Goal: Find specific page/section: Find specific page/section

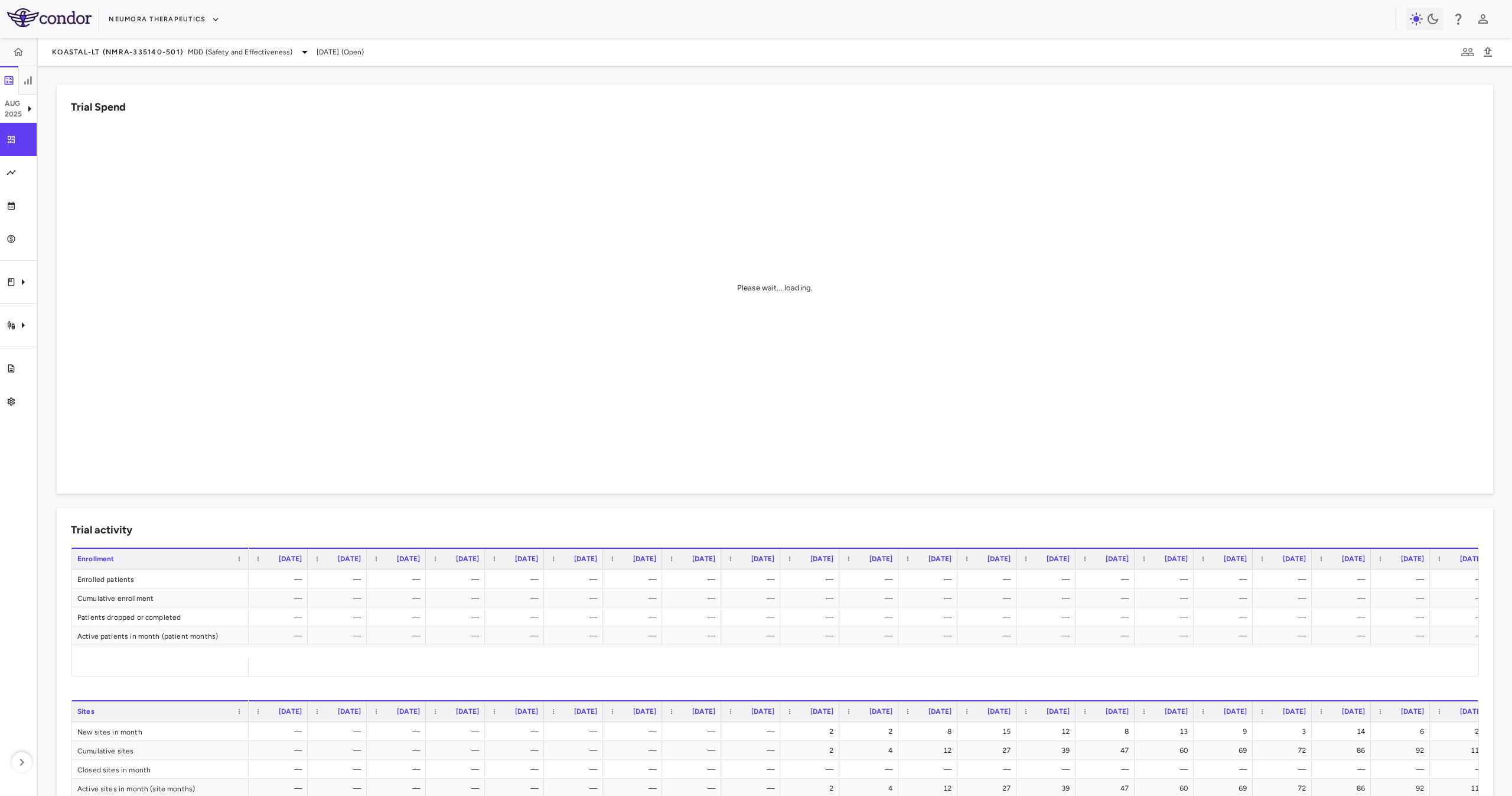
click at [8, 308] on aside "[DATE] Trial dashboard Analytics Financial close Journal entry Clinical expense…" at bounding box center [19, 417] width 38 height 758
click at [15, 315] on div "Trial activity" at bounding box center [18, 325] width 36 height 33
click at [132, 353] on link "Site & lab cost matrix" at bounding box center [125, 360] width 178 height 19
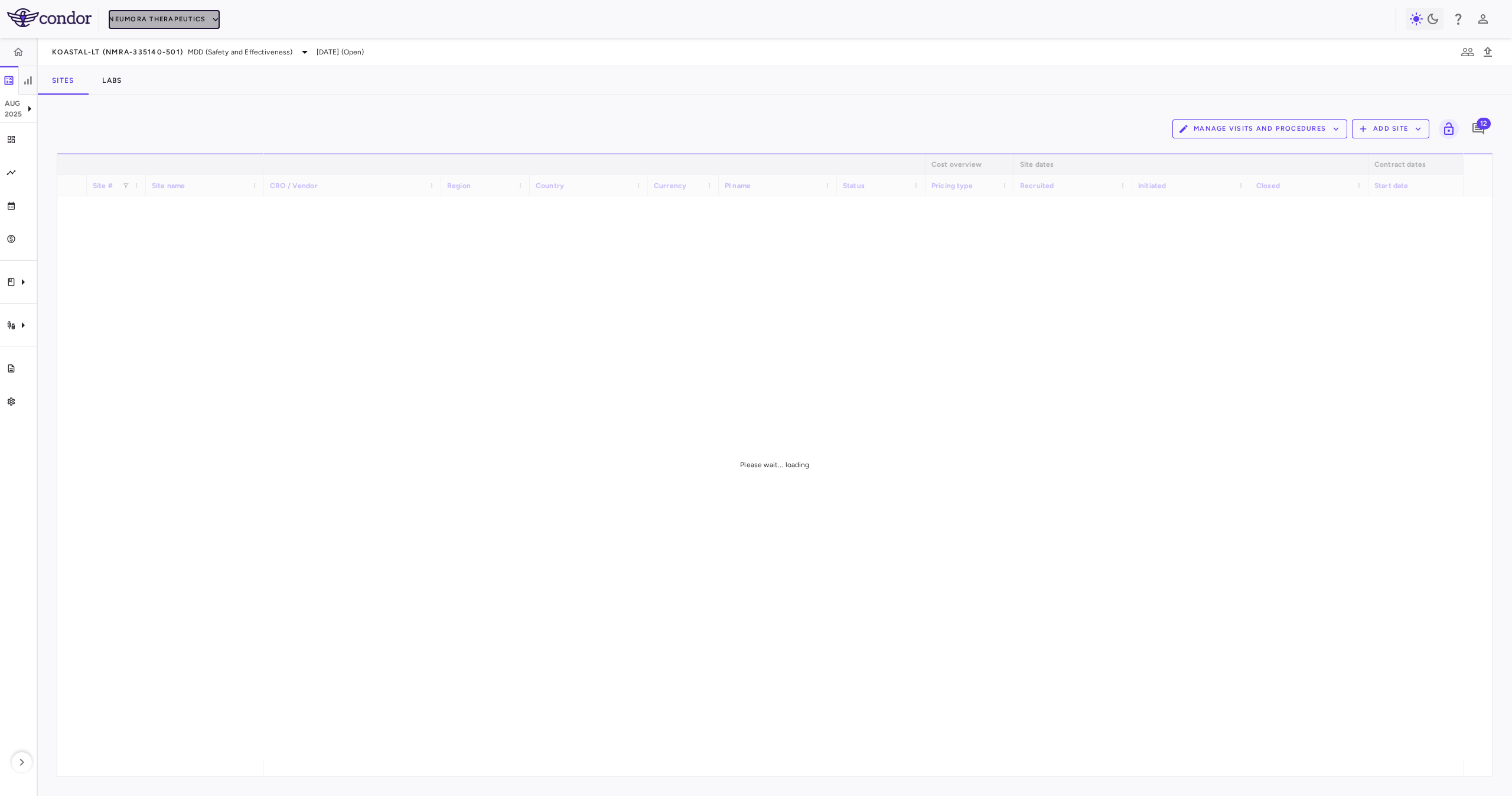
click at [182, 18] on button "Neumora Therapeutics" at bounding box center [164, 20] width 111 height 19
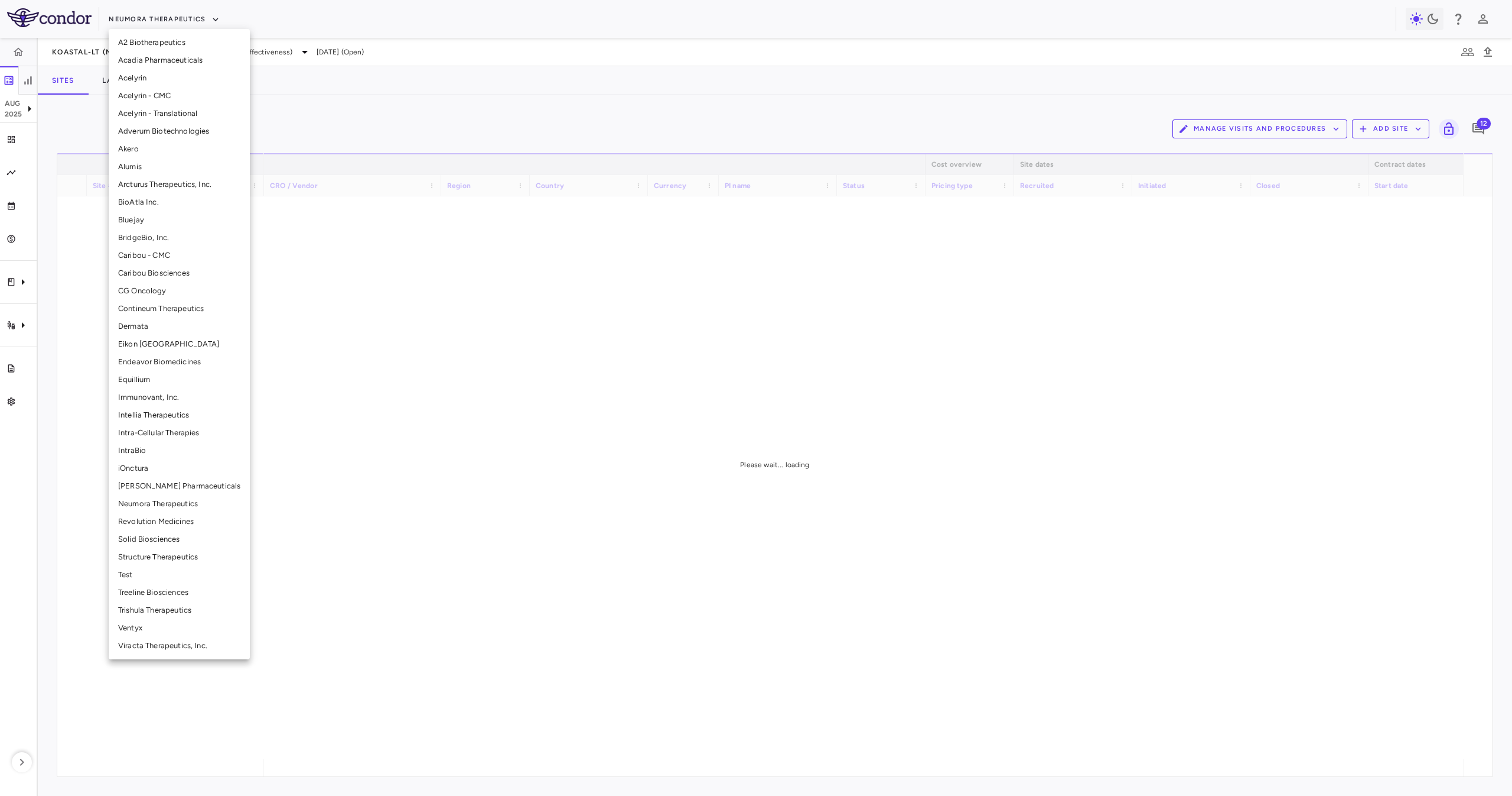
click at [169, 158] on li "Akero" at bounding box center [180, 149] width 141 height 18
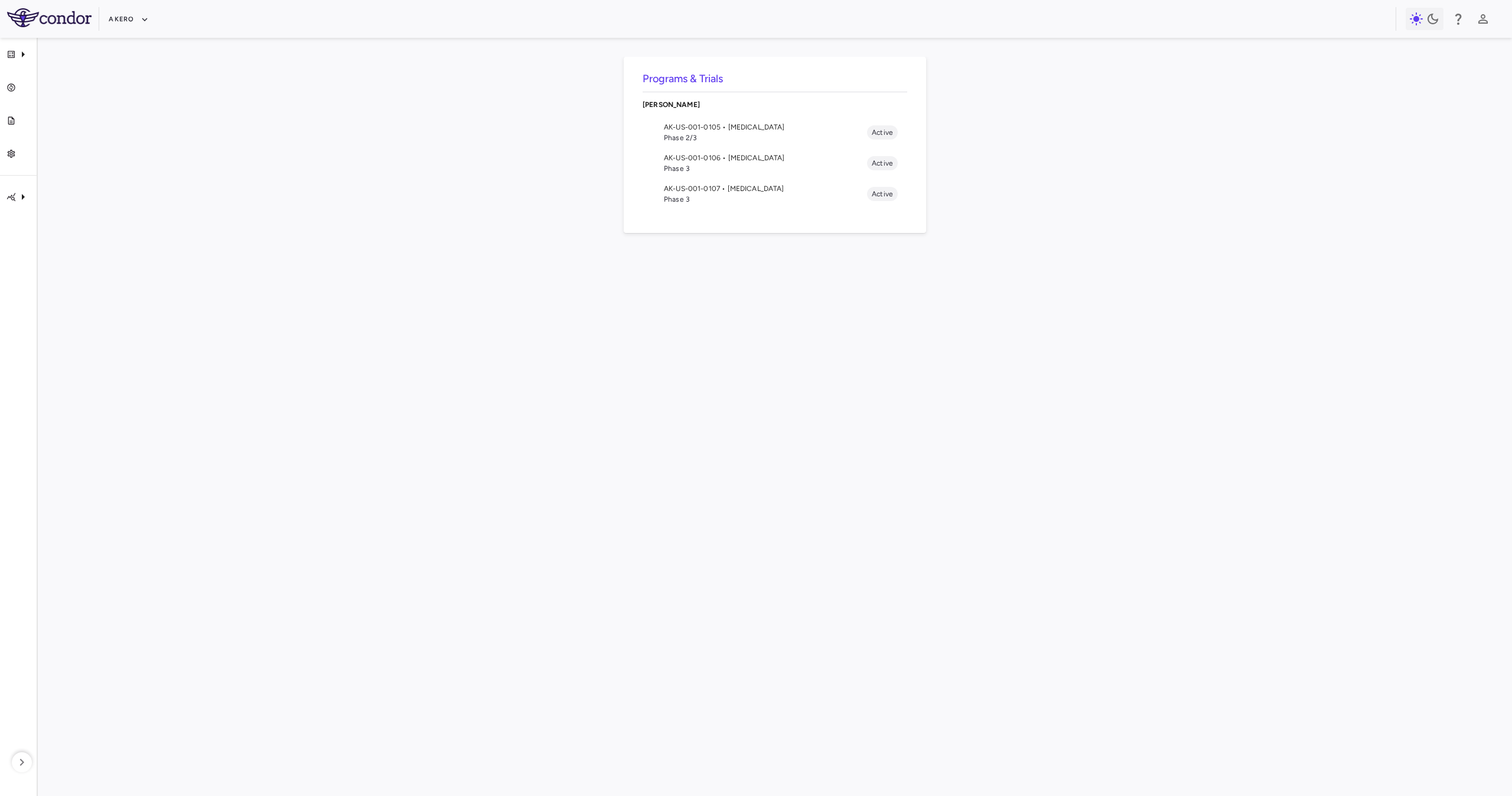
click at [756, 121] on li "AK-US-001-0105 • [MEDICAL_DATA] Phase 2/3 Active" at bounding box center [775, 132] width 265 height 31
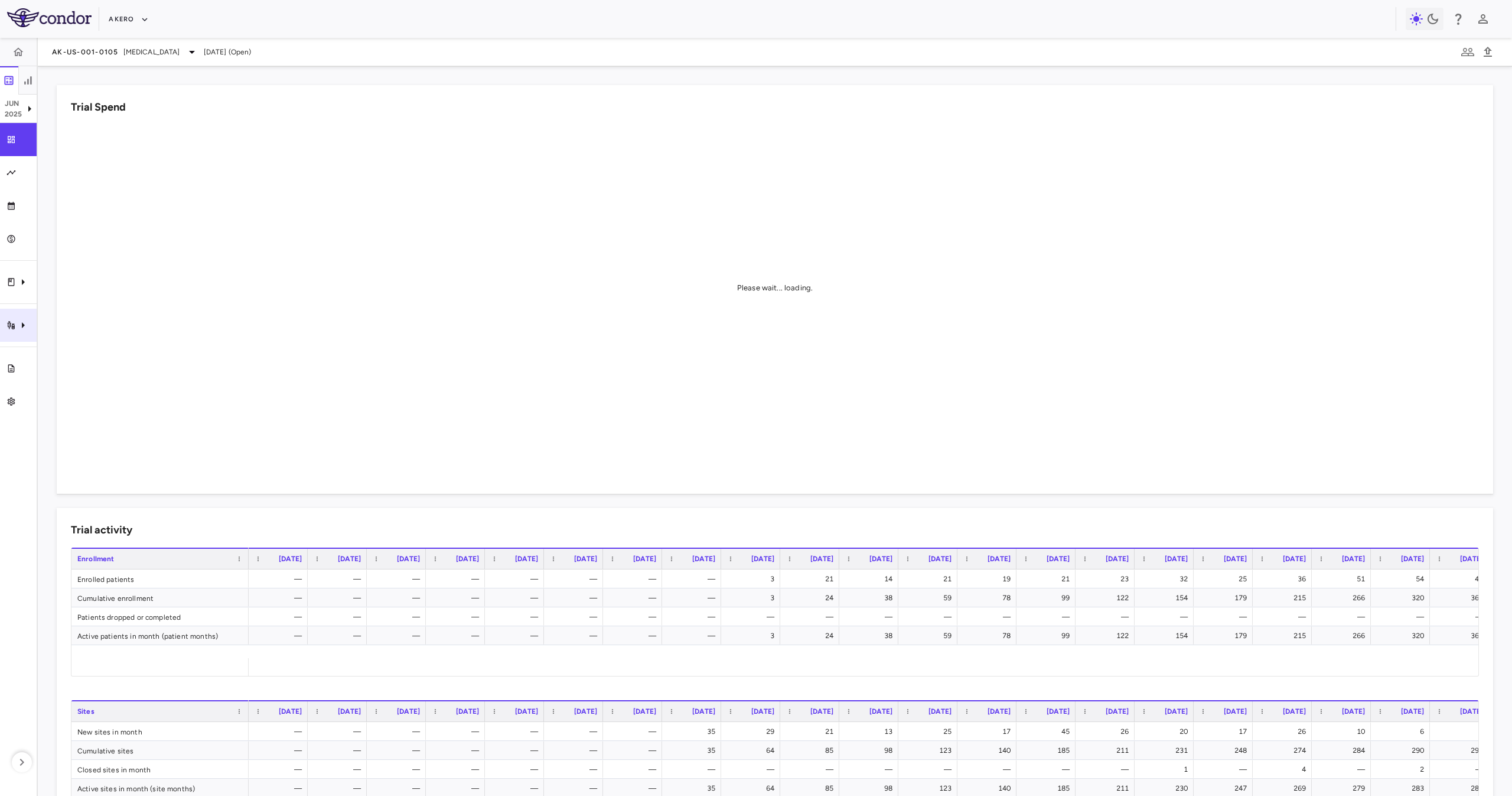
click at [19, 328] on icon "Trial activity" at bounding box center [23, 325] width 14 height 14
click at [70, 357] on span "Site & lab cost matrix" at bounding box center [132, 360] width 144 height 11
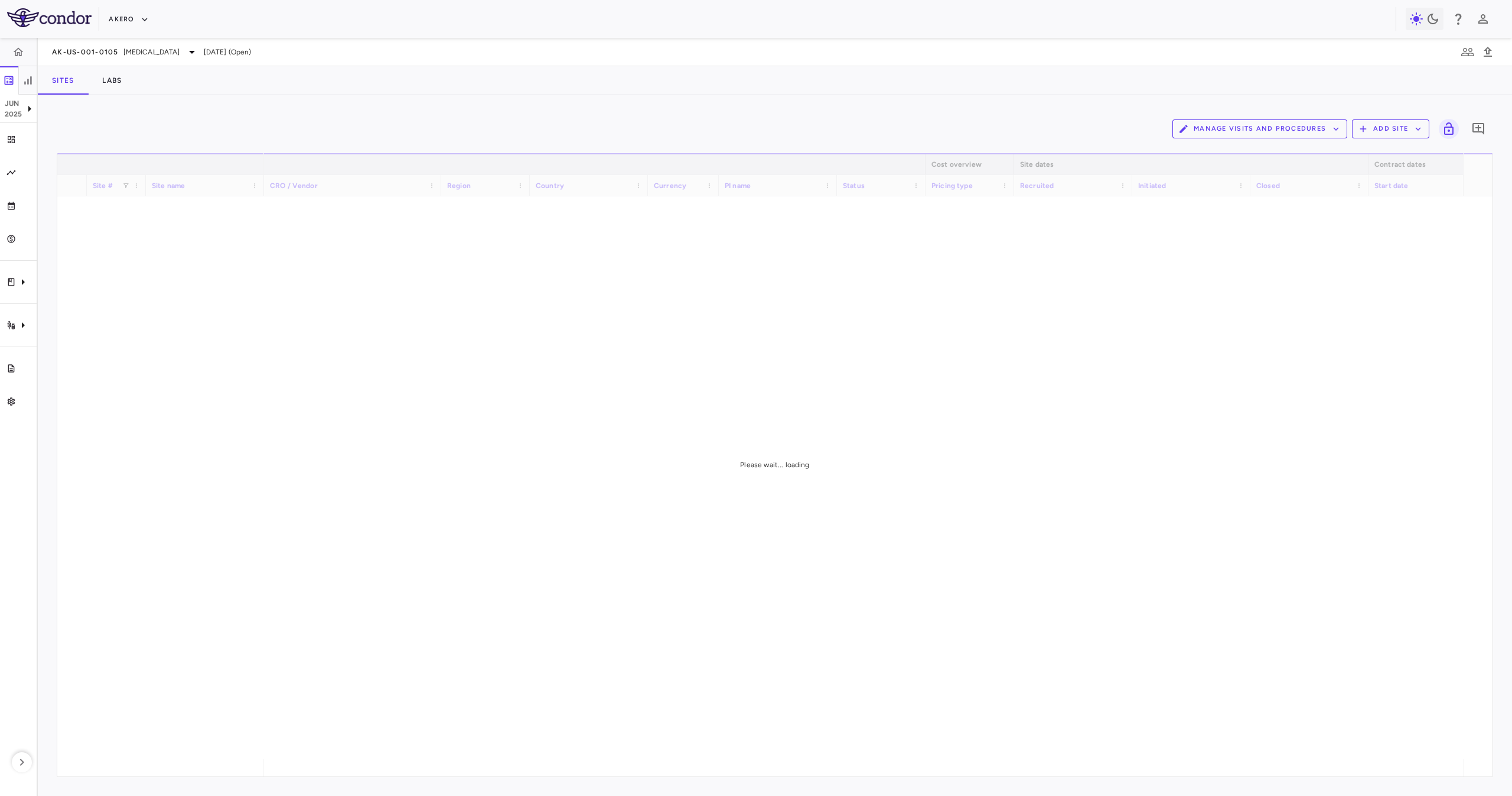
click at [674, 115] on div "Manage Visits and Procedures Add Site 0" at bounding box center [775, 128] width 1437 height 30
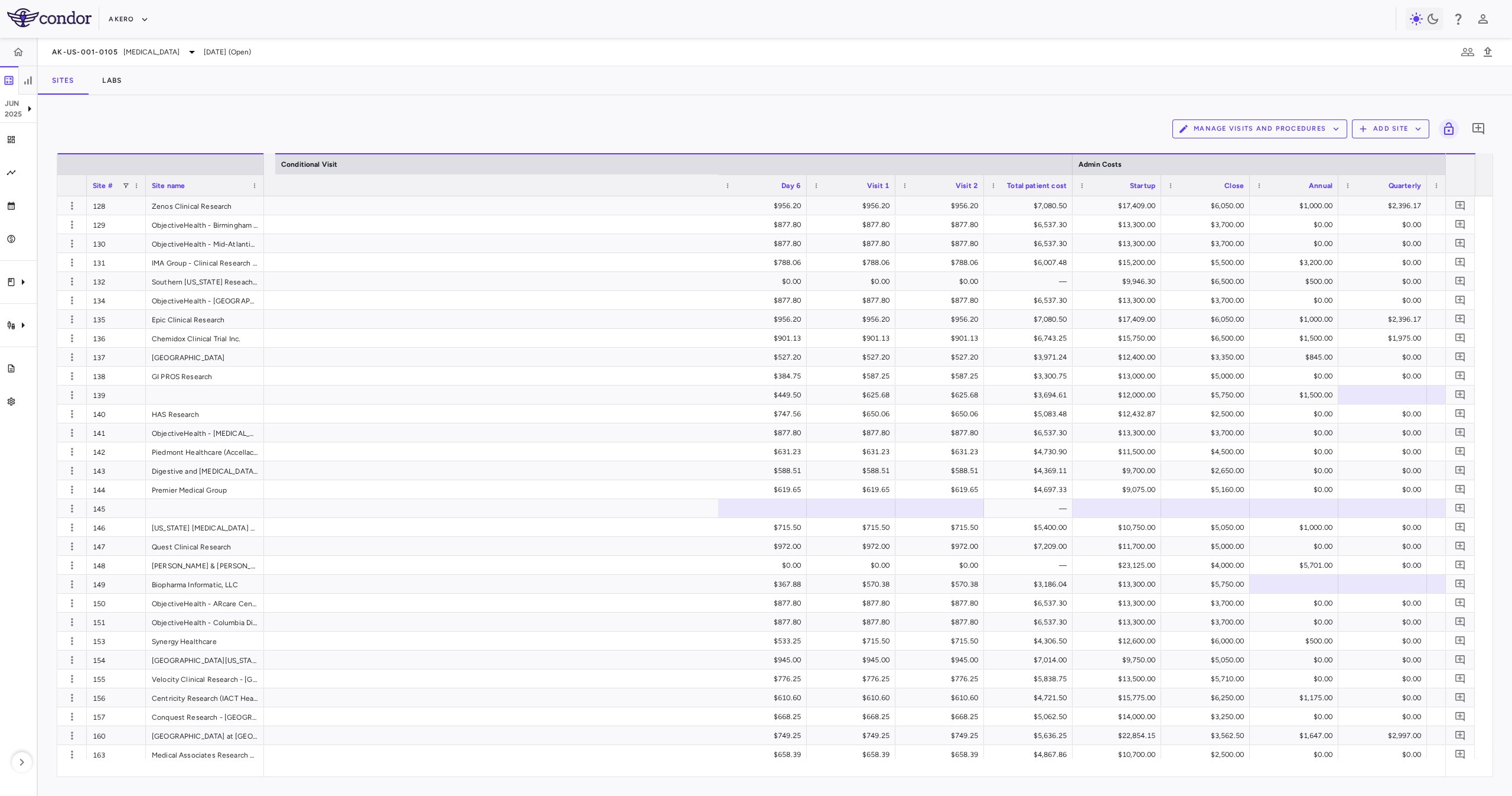
scroll to position [0, 5566]
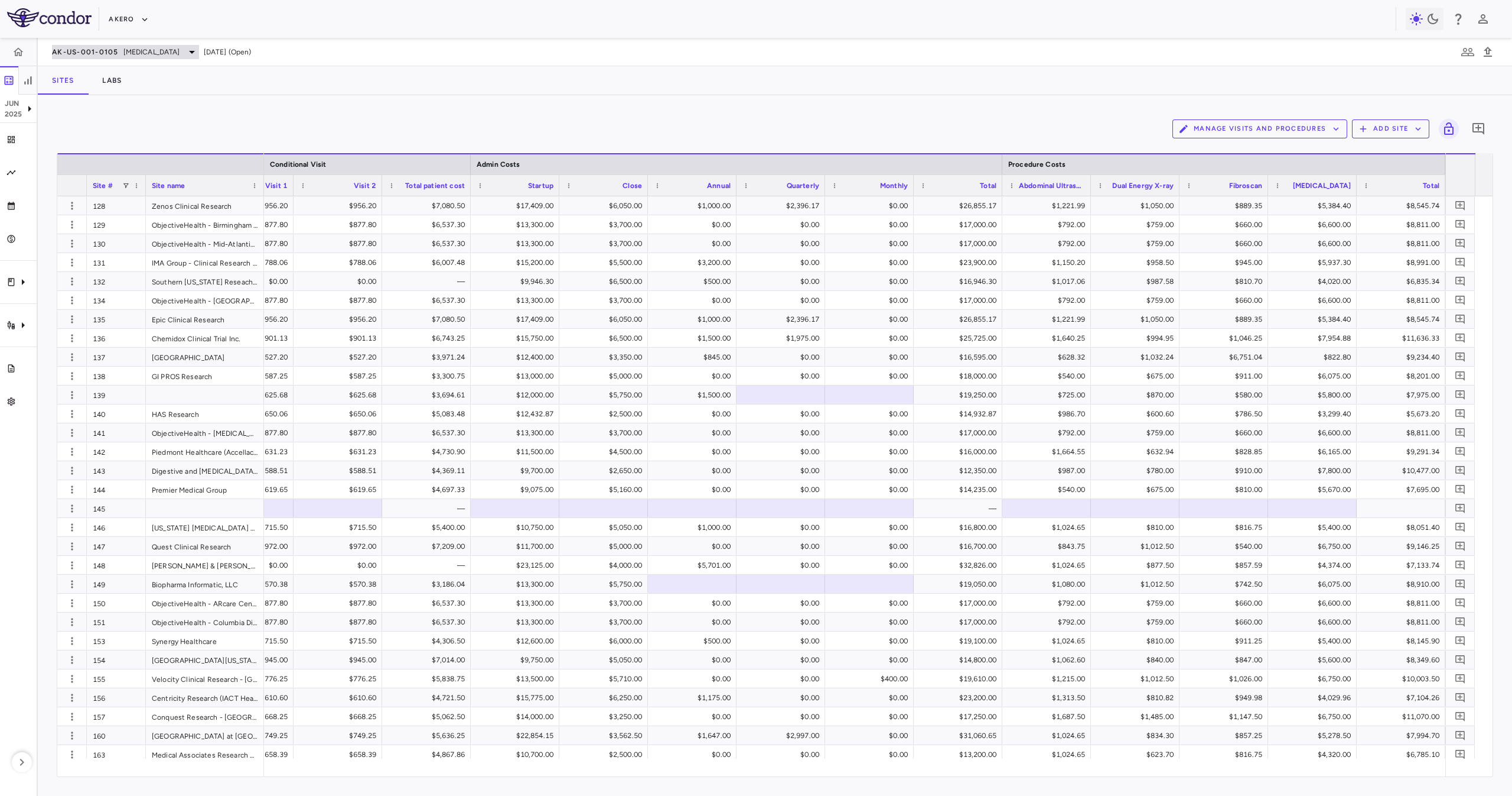
click at [171, 51] on span "[MEDICAL_DATA]" at bounding box center [151, 52] width 56 height 11
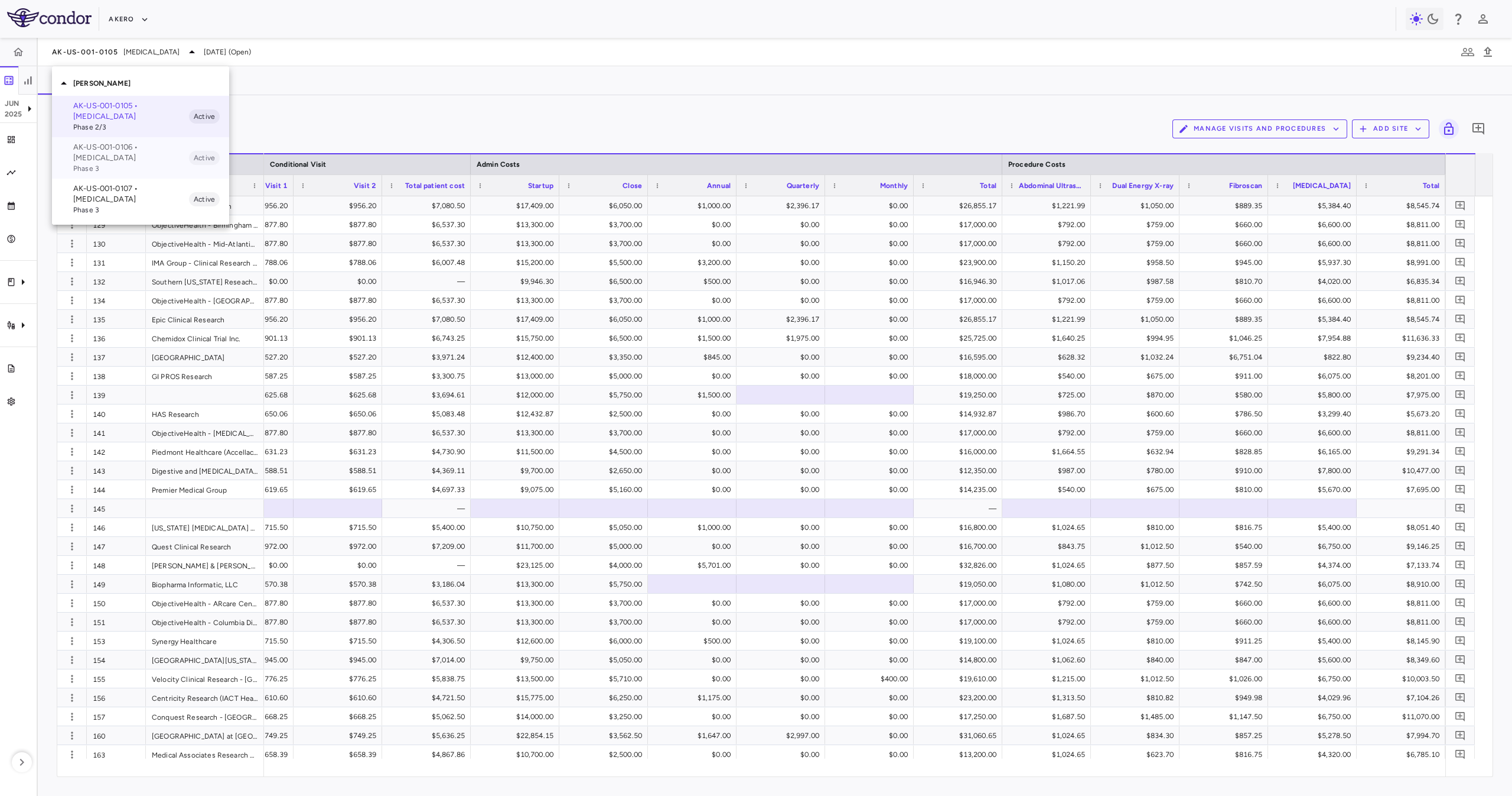
click at [137, 161] on p "AK-US-001-0106 • [MEDICAL_DATA]" at bounding box center [131, 152] width 116 height 21
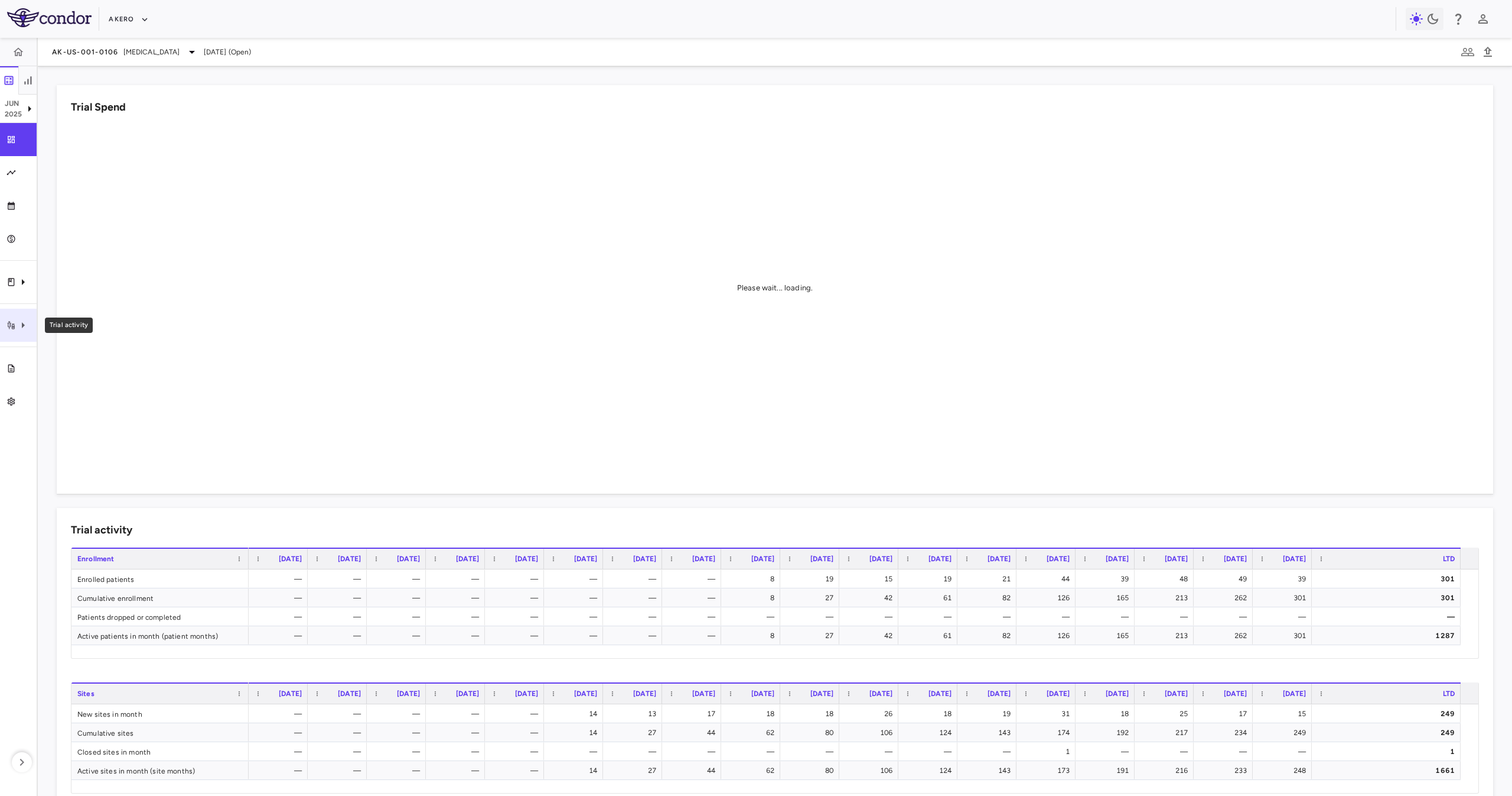
click at [22, 312] on div "Trial activity" at bounding box center [18, 325] width 36 height 33
click at [102, 358] on span "Site & lab cost matrix" at bounding box center [132, 360] width 144 height 11
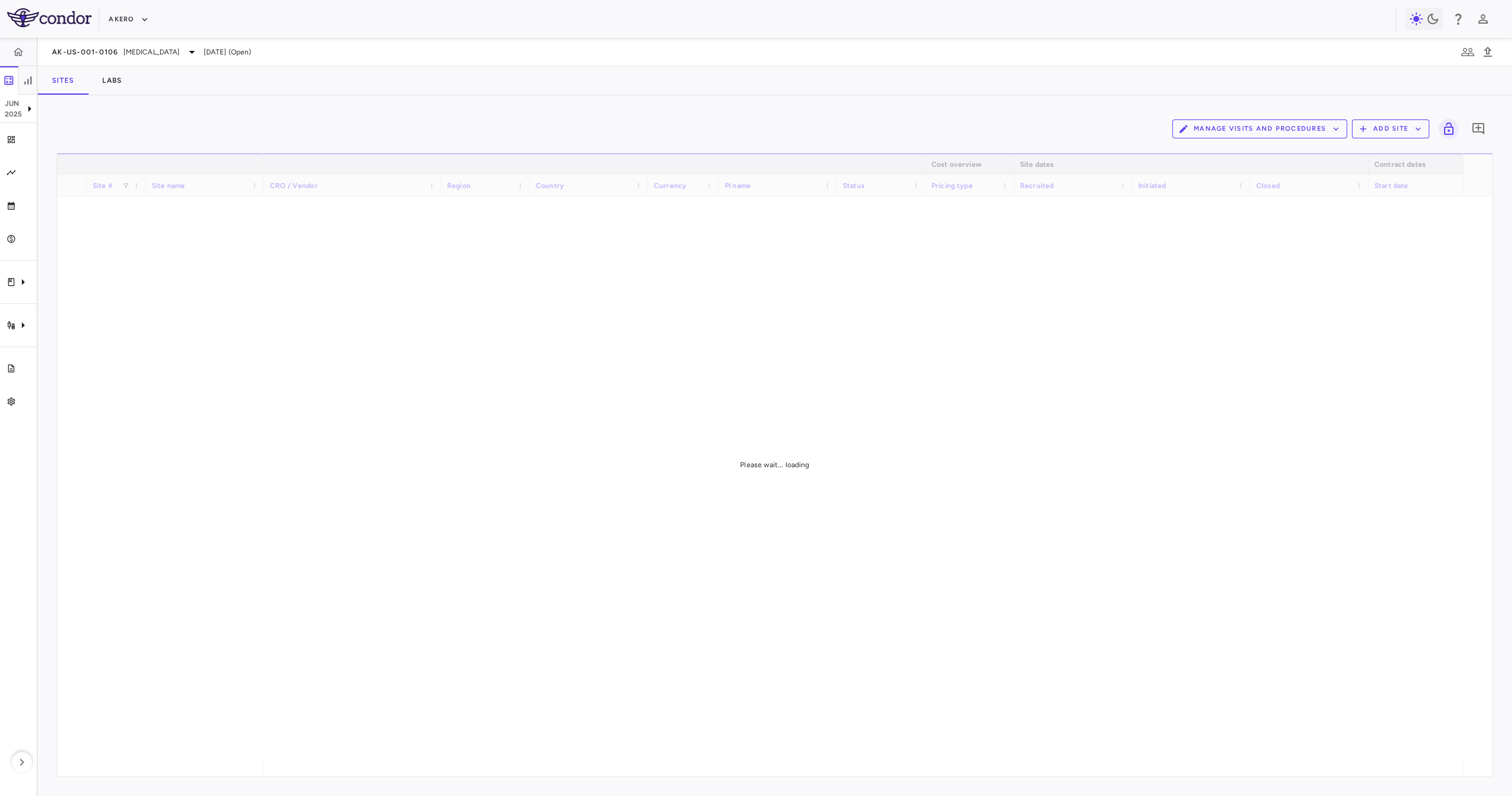
click at [515, 55] on div "AK-US-001-0106 [MEDICAL_DATA] [DATE] (Open)" at bounding box center [776, 53] width 1475 height 29
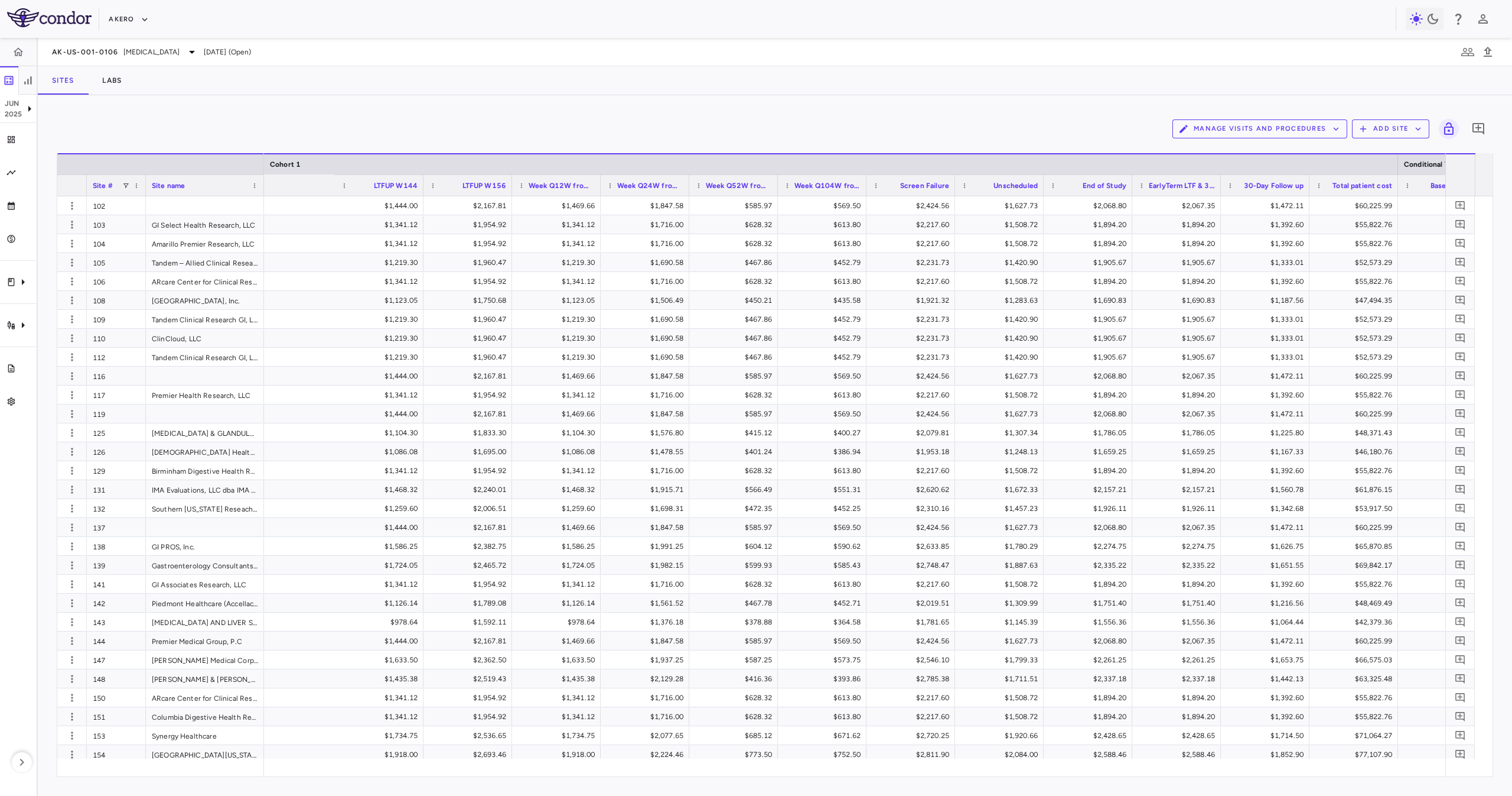
scroll to position [0, 4317]
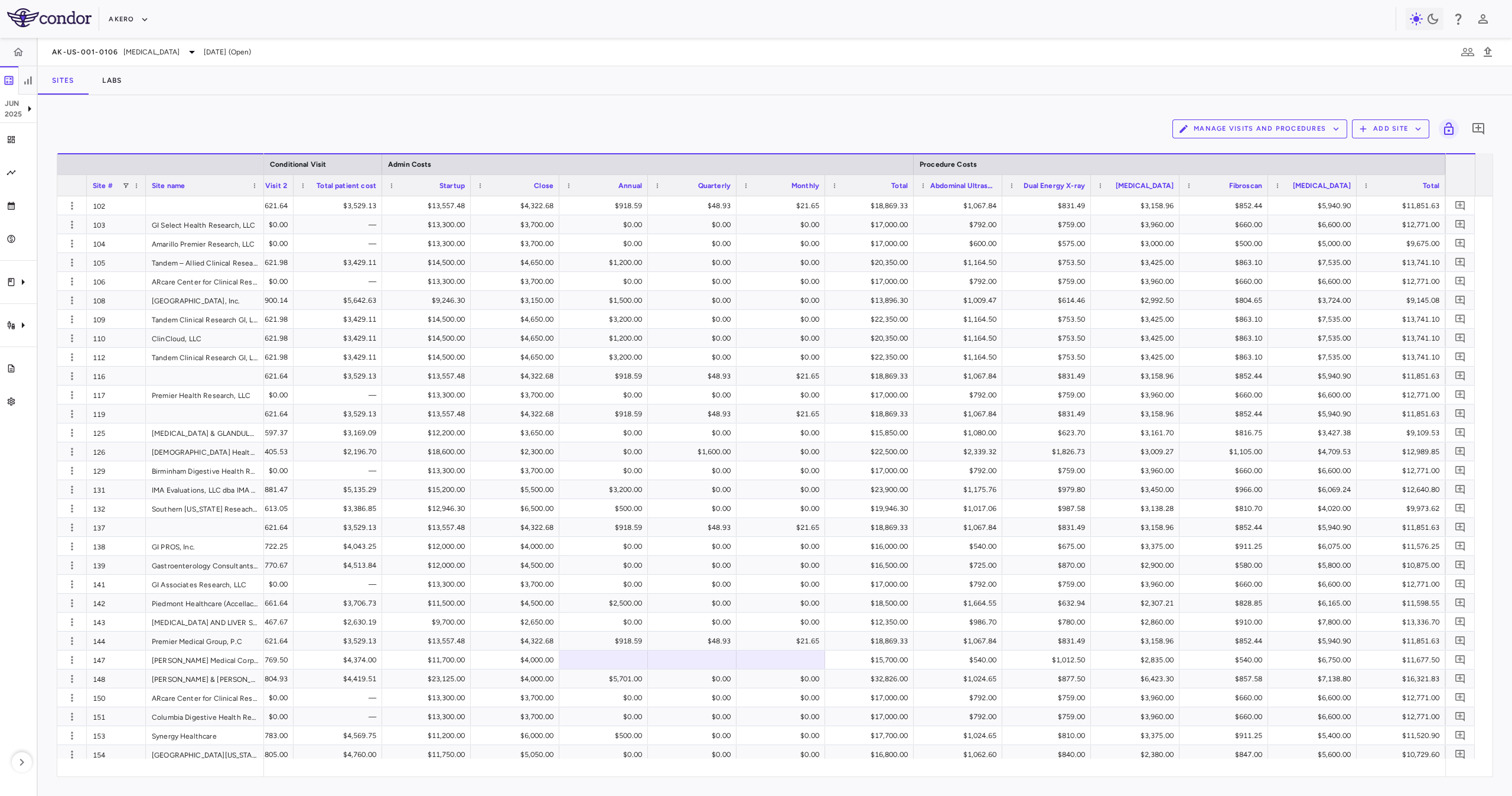
click at [170, 59] on div "AK-US-001-0106 [MEDICAL_DATA] [DATE] (Open)" at bounding box center [776, 53] width 1475 height 29
click at [177, 49] on span "[MEDICAL_DATA]" at bounding box center [151, 52] width 56 height 11
click at [99, 192] on p "AK-US-001-0107 • [MEDICAL_DATA]" at bounding box center [131, 194] width 116 height 21
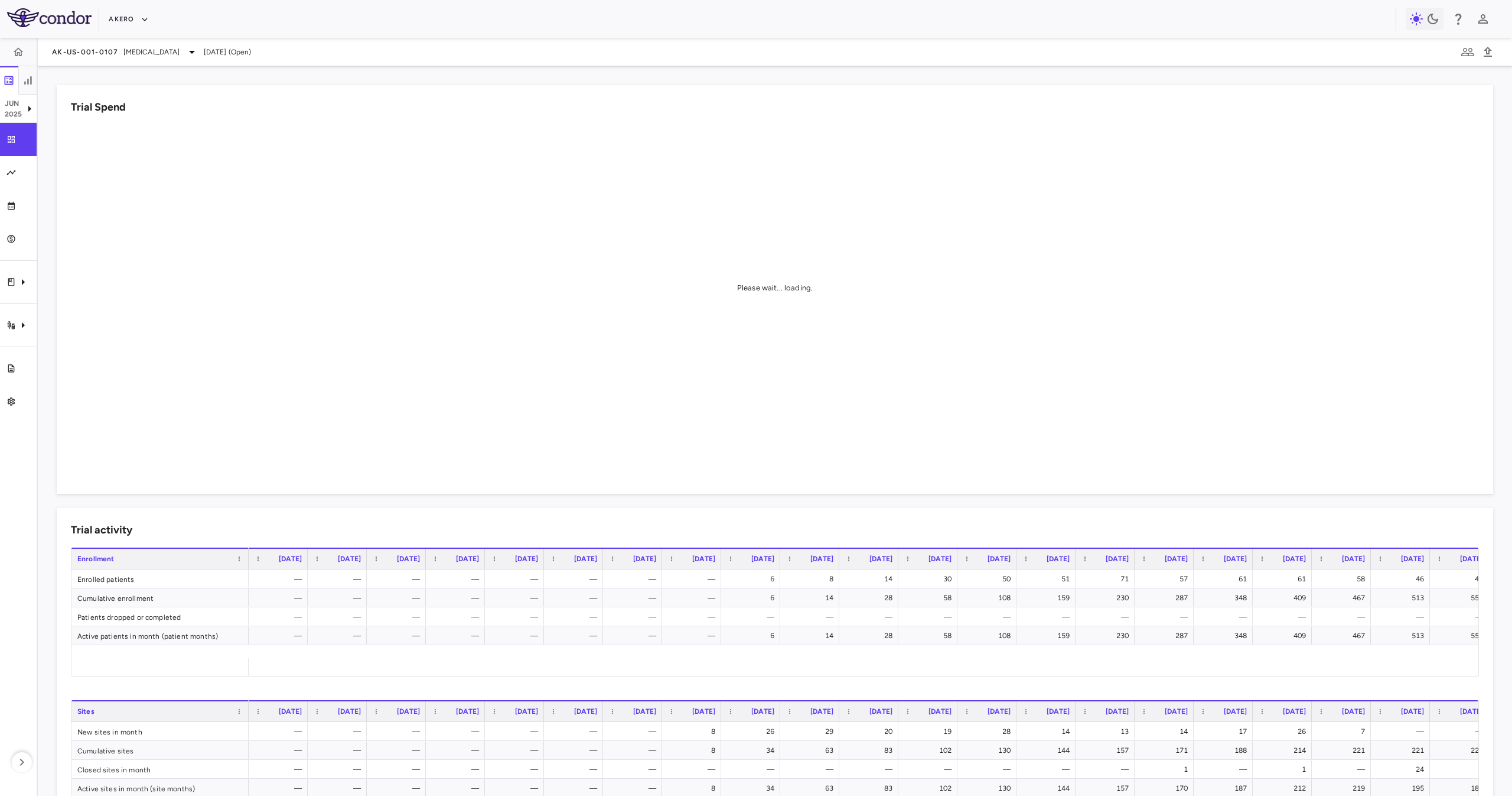
click at [19, 348] on aside "[DATE] Trial dashboard Analytics Financial close Journal entry Clinical expense…" at bounding box center [19, 417] width 38 height 758
click at [19, 335] on div "Trial activity" at bounding box center [18, 325] width 36 height 33
click at [96, 357] on span "Site & lab cost matrix" at bounding box center [132, 360] width 144 height 11
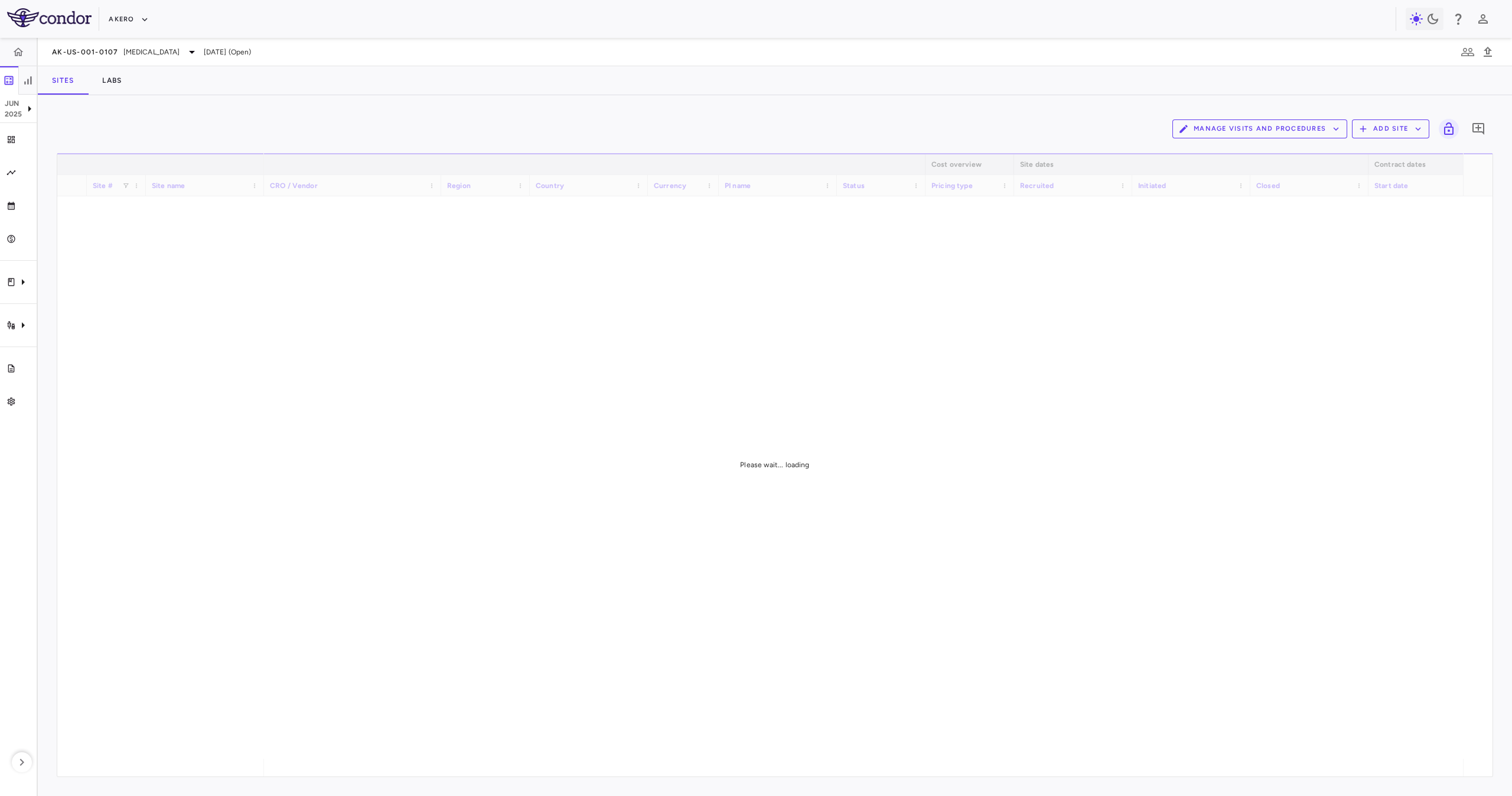
click at [337, 99] on div "Manage Visits and Procedures Add Site 0 Drag here to set row groups Drag here t…" at bounding box center [776, 445] width 1475 height 700
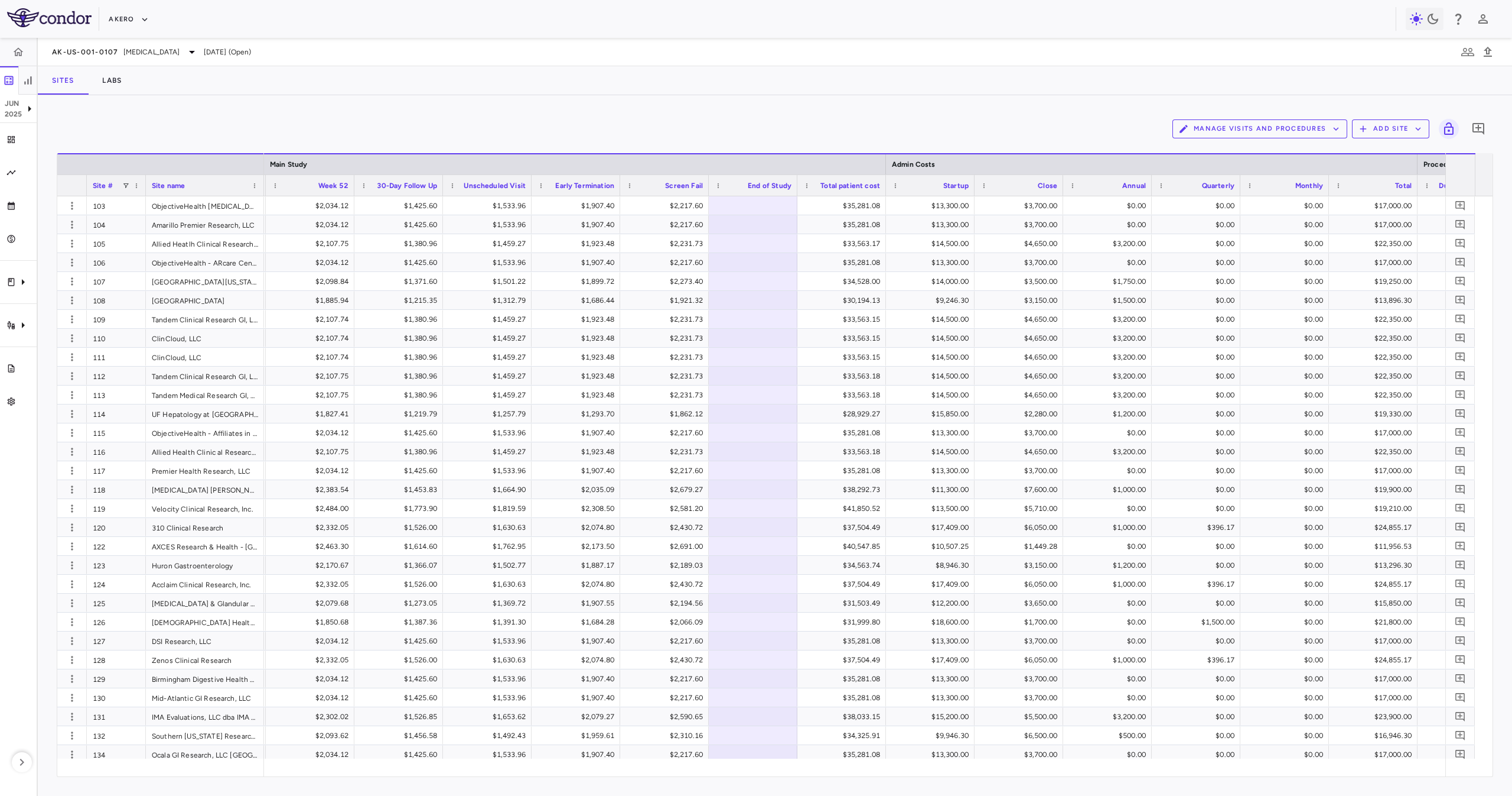
click at [143, 32] on div "Akero" at bounding box center [756, 19] width 1512 height 38
click at [129, 16] on button "Akero" at bounding box center [128, 20] width 39 height 19
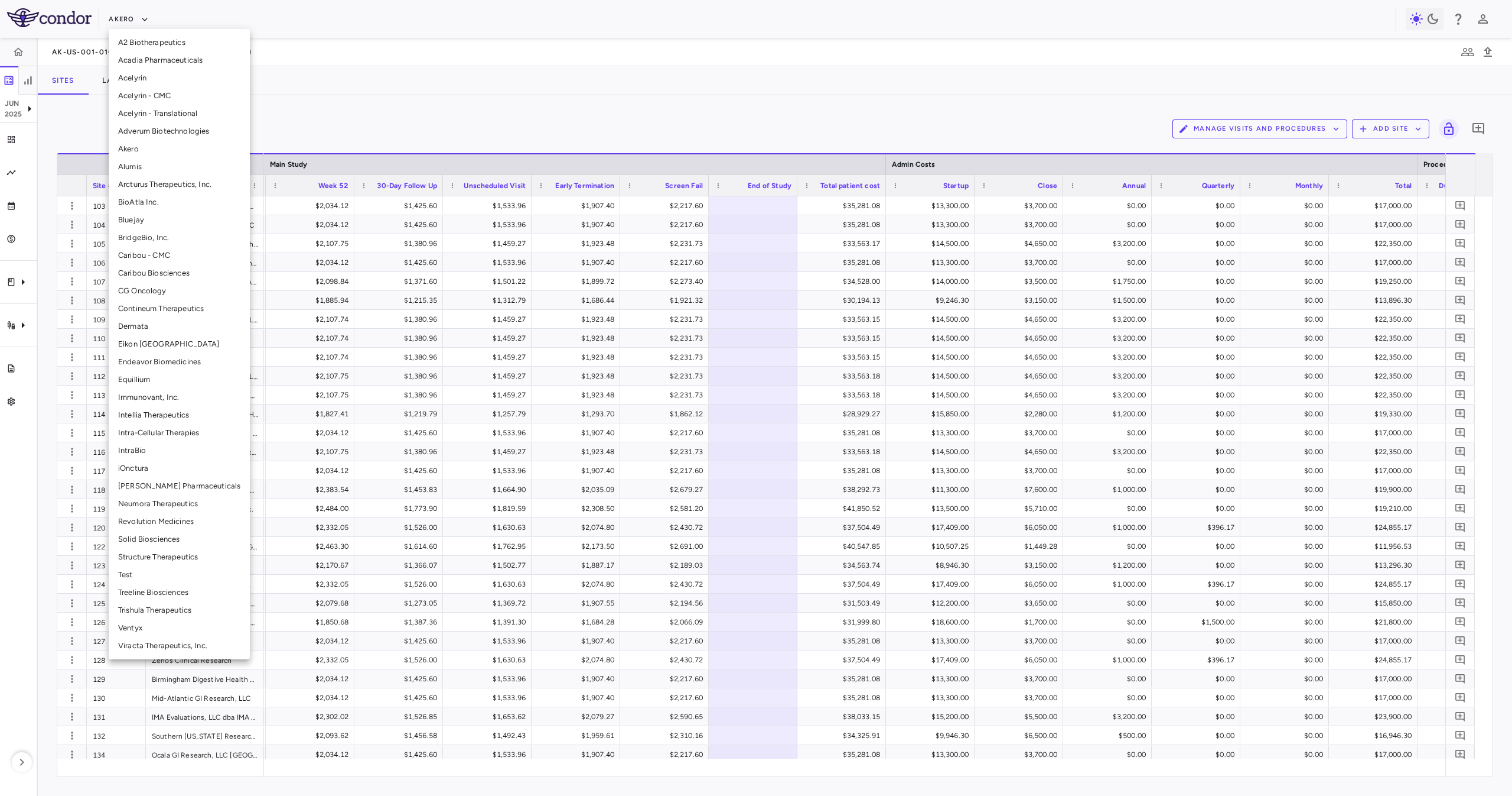
click at [167, 173] on li "Alumis" at bounding box center [180, 166] width 141 height 18
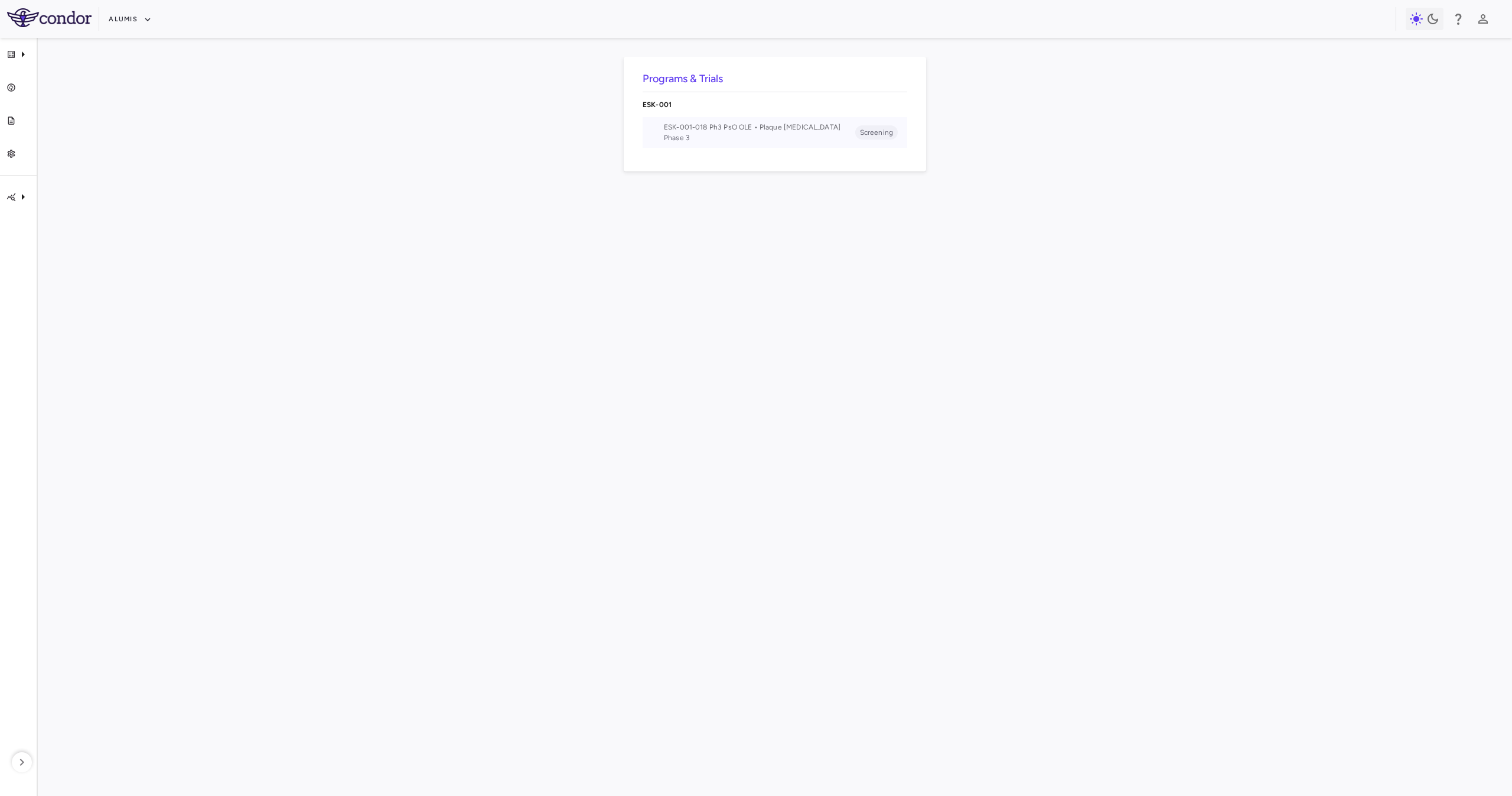
click at [696, 143] on li "ESK-001-018 Ph3 PsO OLE • Plaque [MEDICAL_DATA] Phase 3 Screening" at bounding box center [775, 132] width 265 height 31
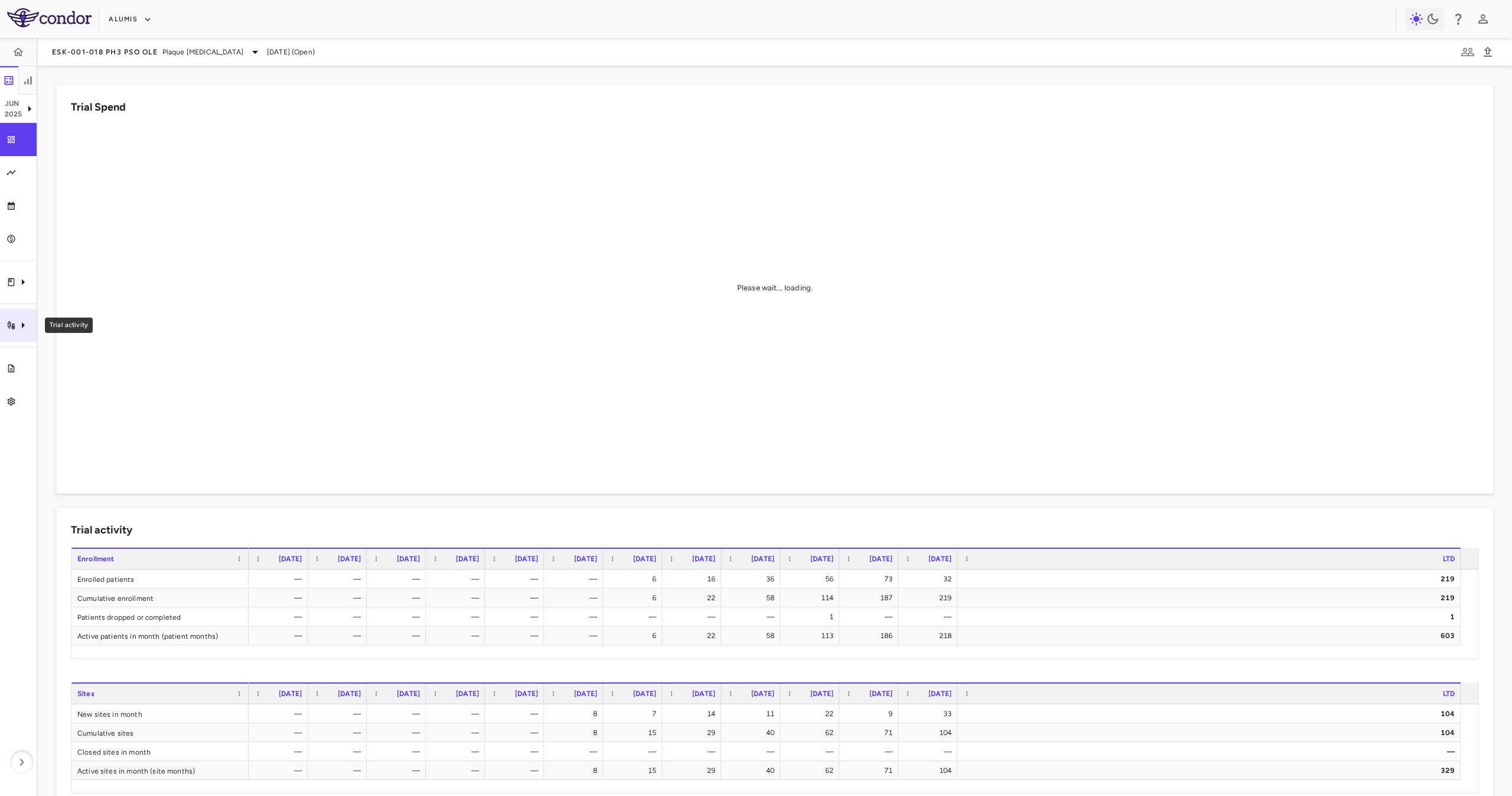
click at [31, 333] on div "Trial activity" at bounding box center [18, 325] width 36 height 33
click at [70, 355] on link "Site & lab cost matrix" at bounding box center [125, 360] width 178 height 19
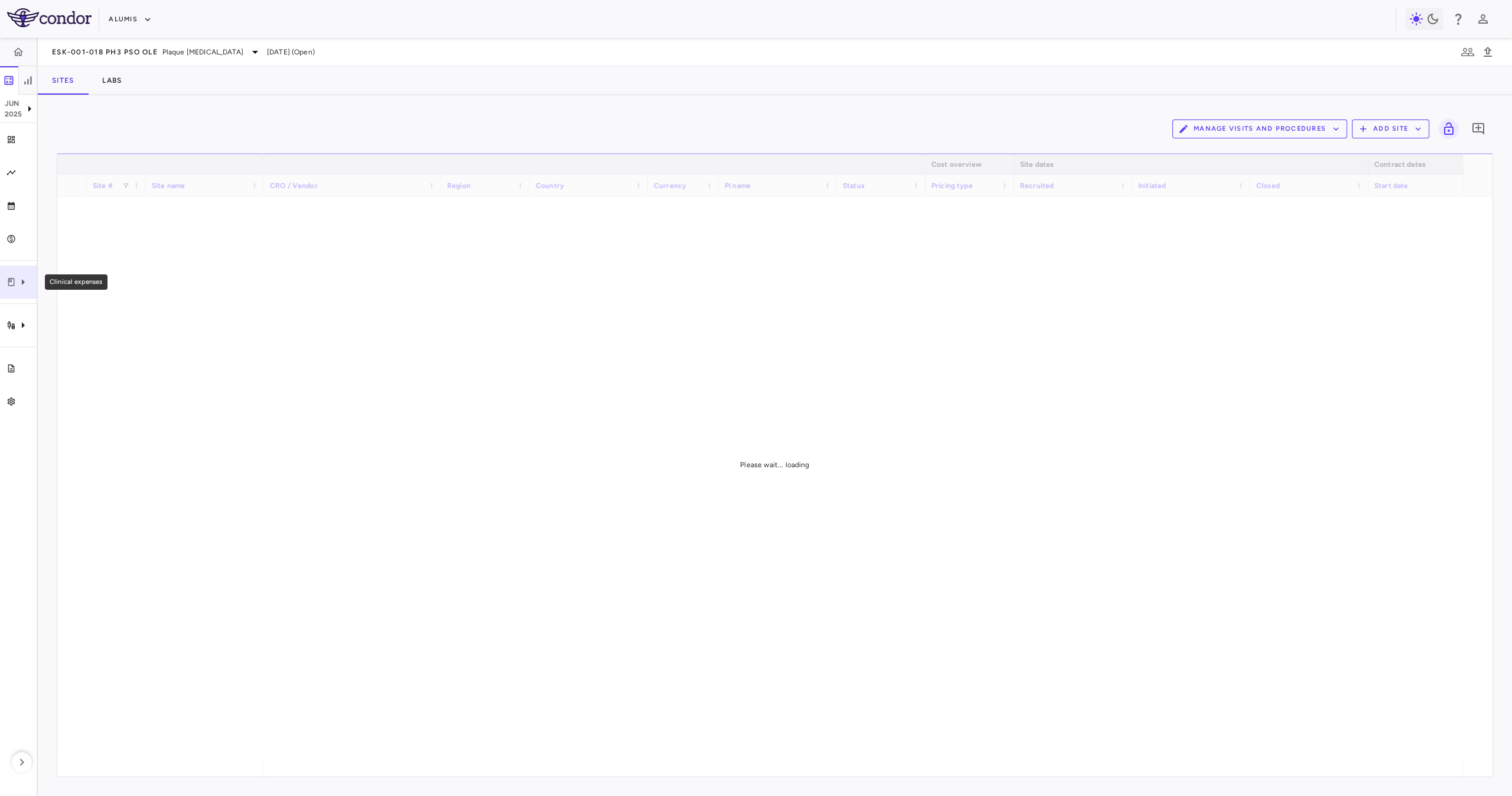
click at [24, 280] on icon "Clinical expenses" at bounding box center [23, 282] width 14 height 14
click at [6, 330] on div at bounding box center [756, 398] width 1512 height 796
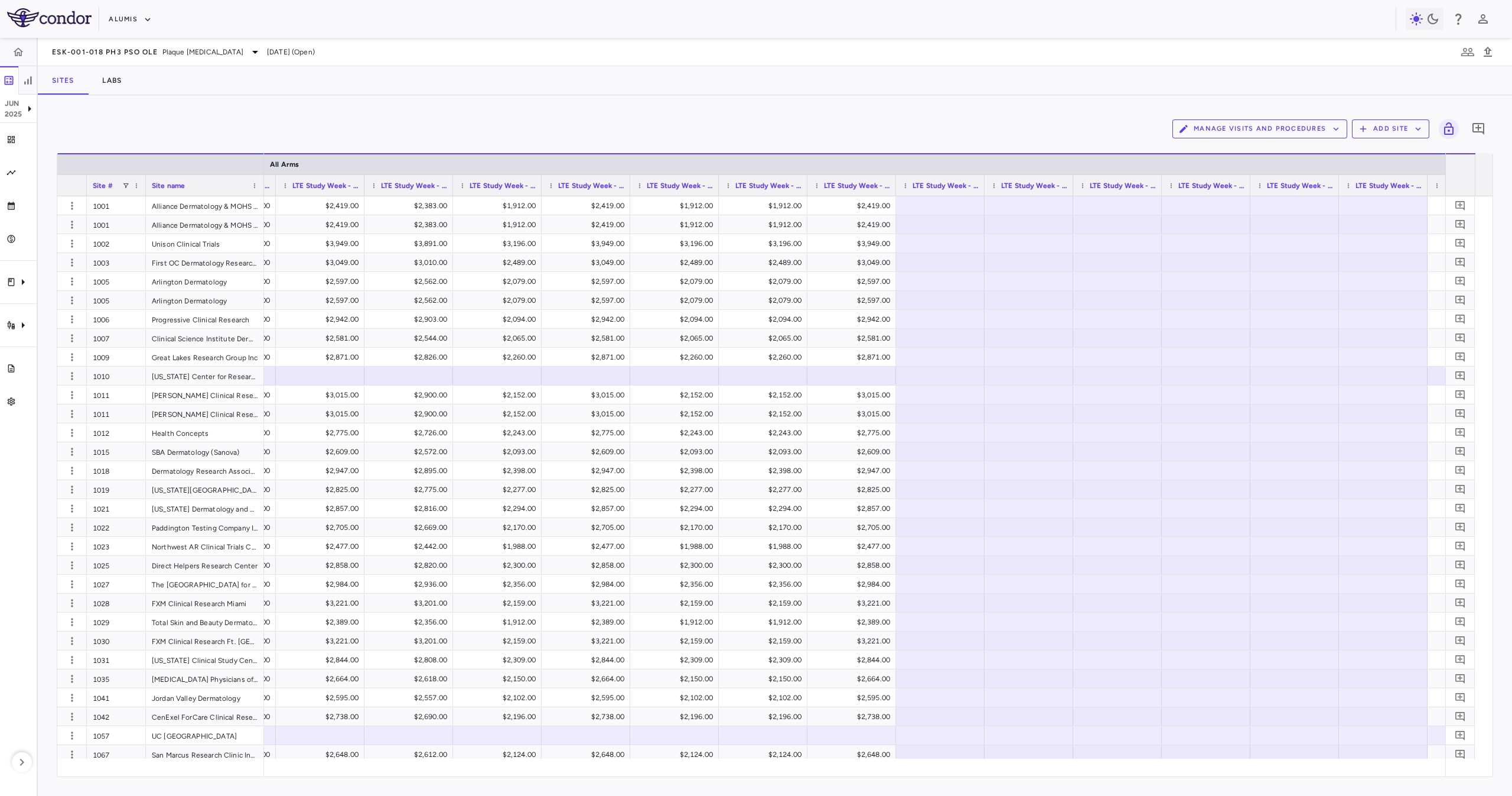
scroll to position [0, 2050]
